Goal: Information Seeking & Learning: Learn about a topic

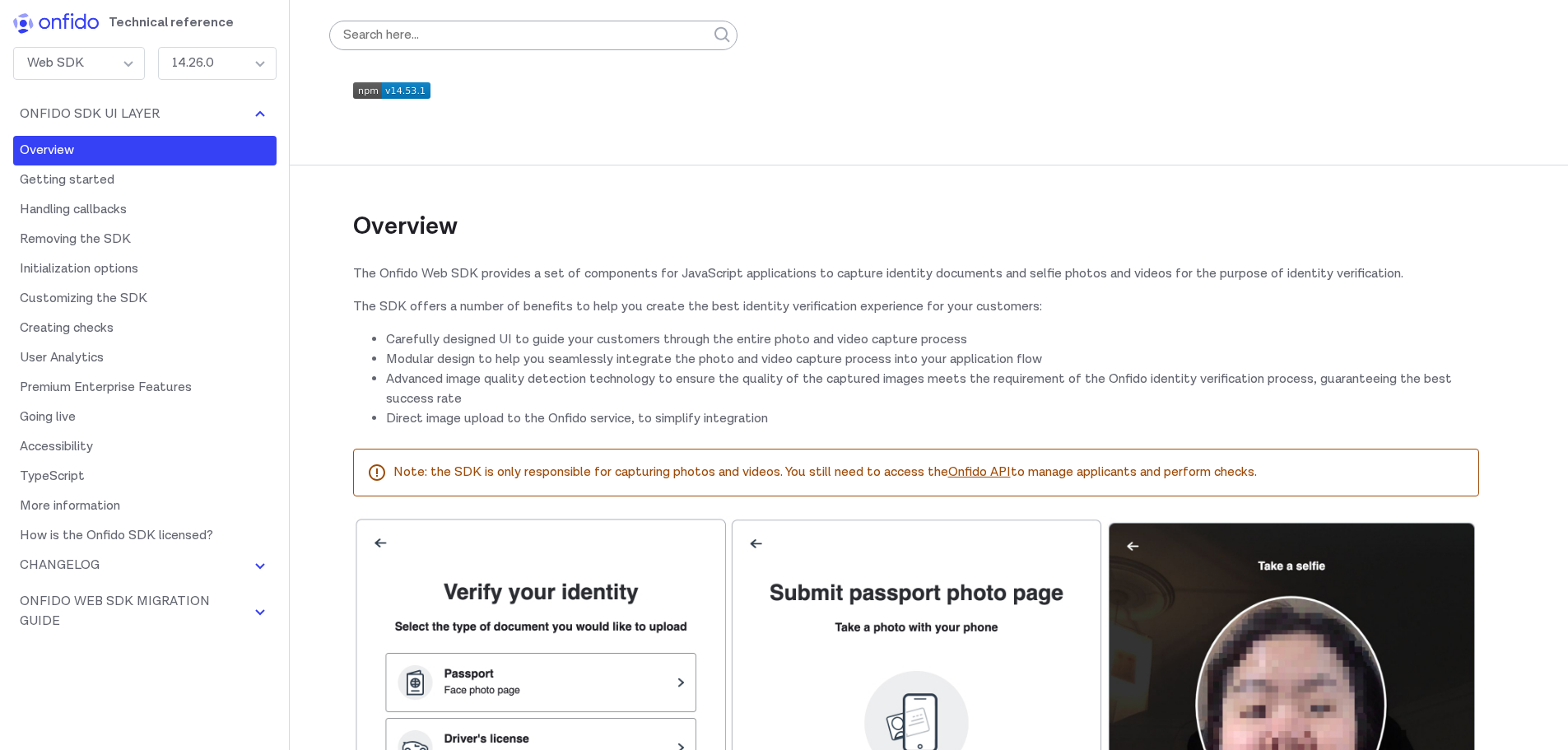
click at [619, 365] on li "Modular design to help you seamlessly integrate the photo and video capture pro…" at bounding box center [933, 360] width 1093 height 20
click at [428, 352] on li "Modular design to help you seamlessly integrate the photo and video capture pro…" at bounding box center [933, 360] width 1093 height 20
drag, startPoint x: 485, startPoint y: 335, endPoint x: 604, endPoint y: 337, distance: 119.0
click at [602, 337] on li "Carefully designed UI to guide your customers through the entire photo and vide…" at bounding box center [933, 340] width 1093 height 20
drag, startPoint x: 601, startPoint y: 290, endPoint x: 671, endPoint y: 287, distance: 70.1
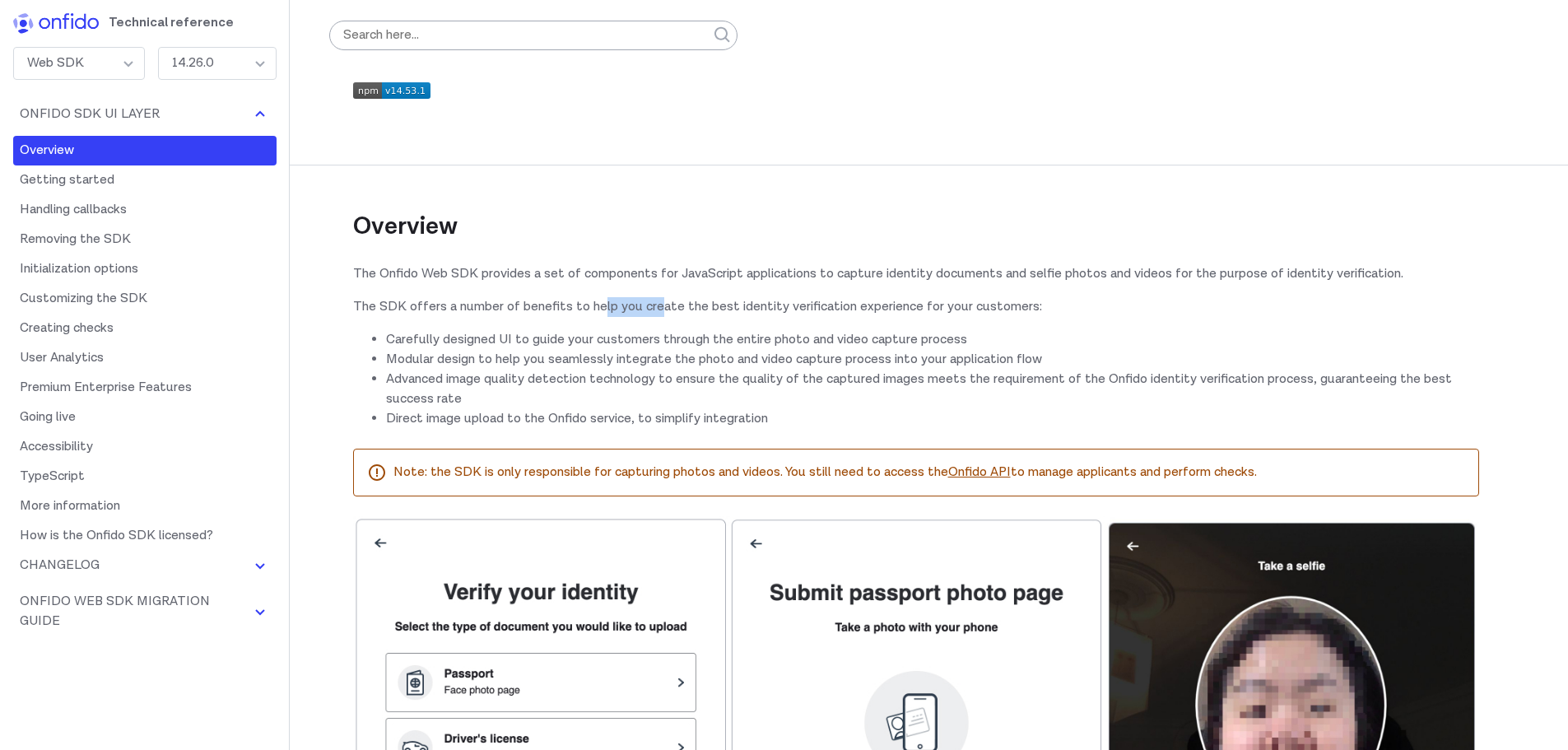
click at [662, 287] on div "Overview The Onfido Web SDK provides a set of components for JavaScript applica…" at bounding box center [917, 547] width 1126 height 858
click at [651, 283] on p "The Onfido Web SDK provides a set of components for JavaScript applications to …" at bounding box center [917, 274] width 1126 height 20
click at [414, 281] on p "The Onfido Web SDK provides a set of components for JavaScript applications to …" at bounding box center [917, 274] width 1126 height 20
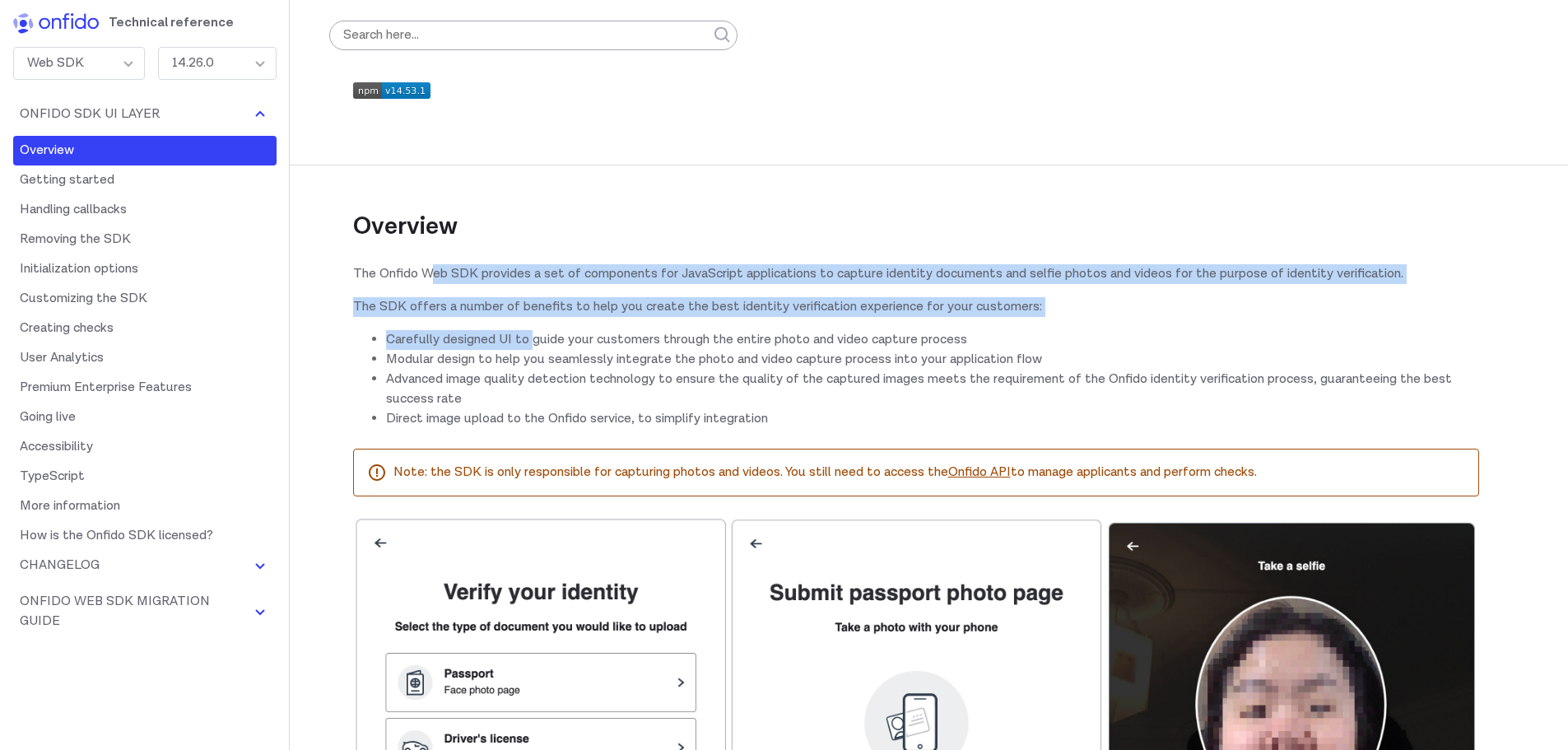
drag, startPoint x: 460, startPoint y: 330, endPoint x: 559, endPoint y: 317, distance: 99.8
click at [536, 324] on div "Overview The Onfido Web SDK provides a set of components for JavaScript applica…" at bounding box center [917, 547] width 1126 height 858
click at [560, 316] on p "The SDK offers a number of benefits to help you create the best identity verifi…" at bounding box center [917, 307] width 1126 height 20
